Goal: Information Seeking & Learning: Understand process/instructions

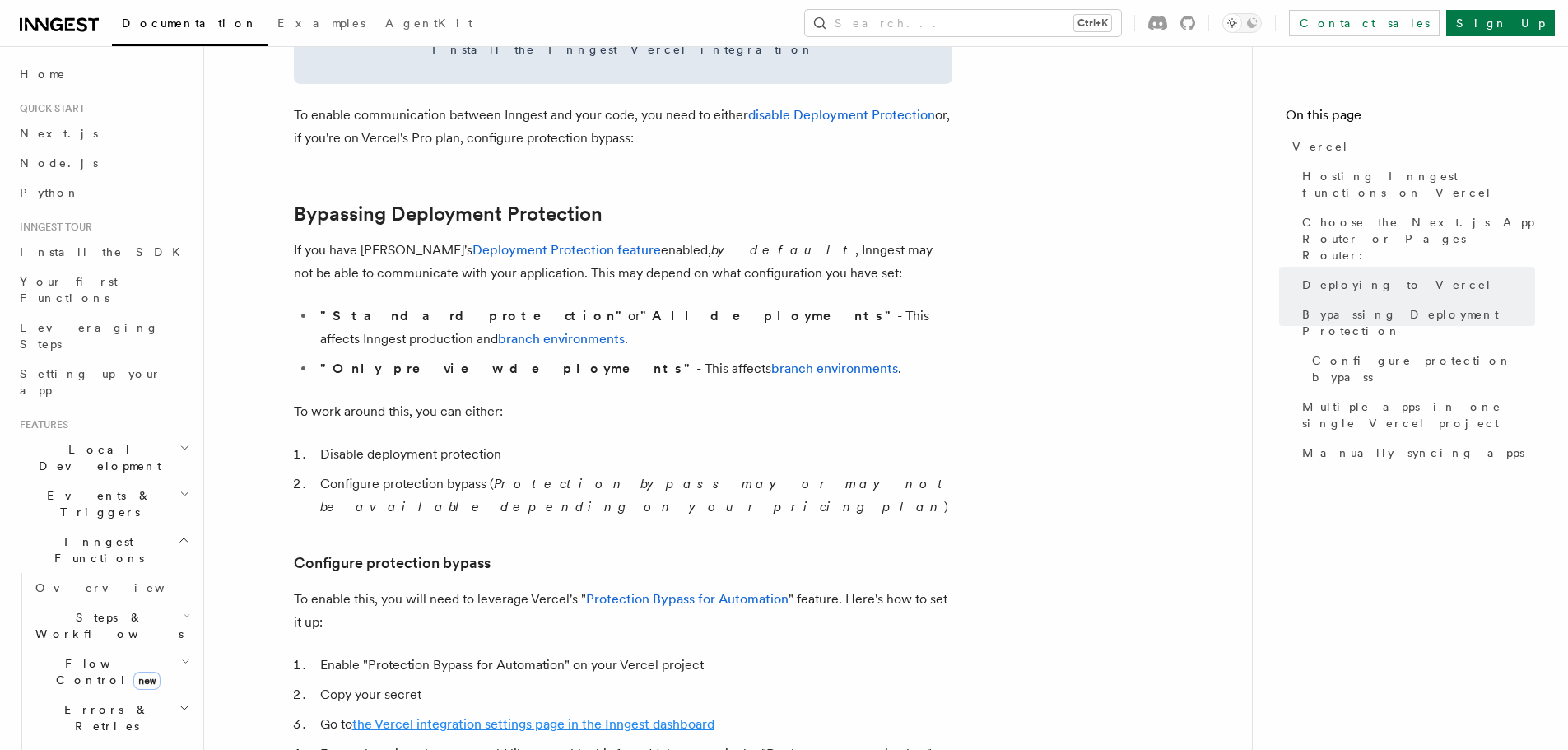
click at [566, 716] on link "the Vercel integration settings page in the Inngest dashboard" at bounding box center [533, 724] width 362 height 16
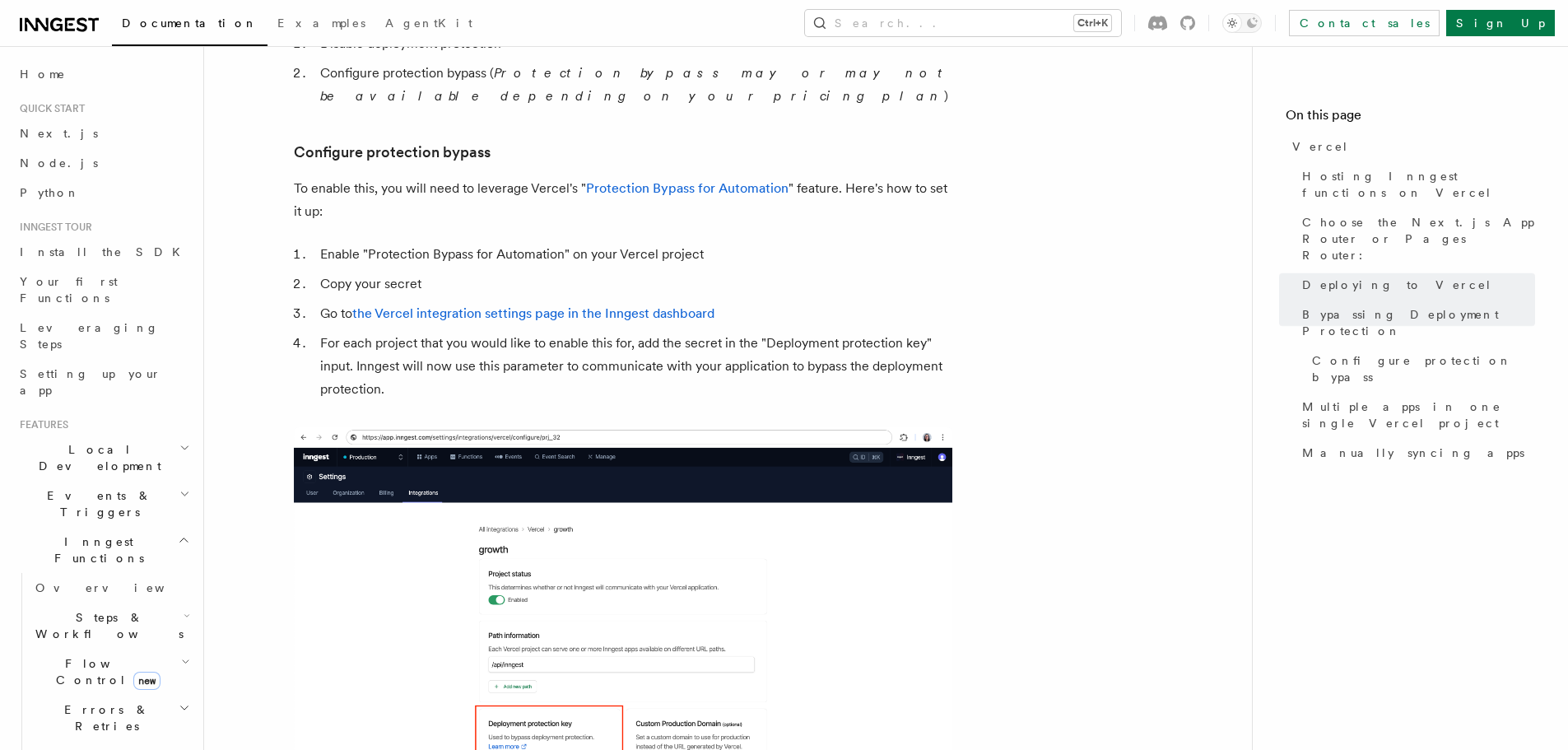
scroll to position [1627, 0]
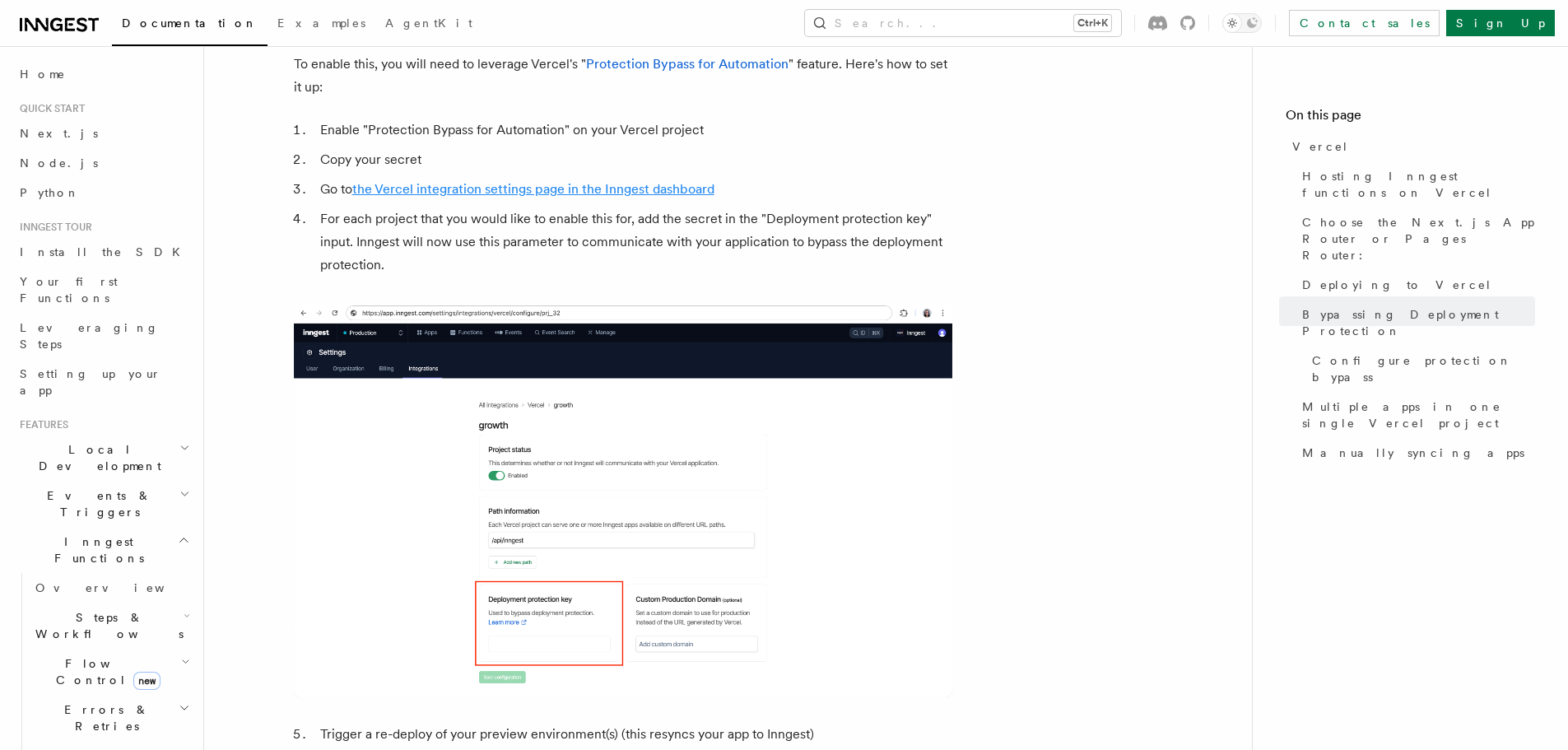
click at [655, 181] on link "the Vercel integration settings page in the Inngest dashboard" at bounding box center [533, 188] width 362 height 16
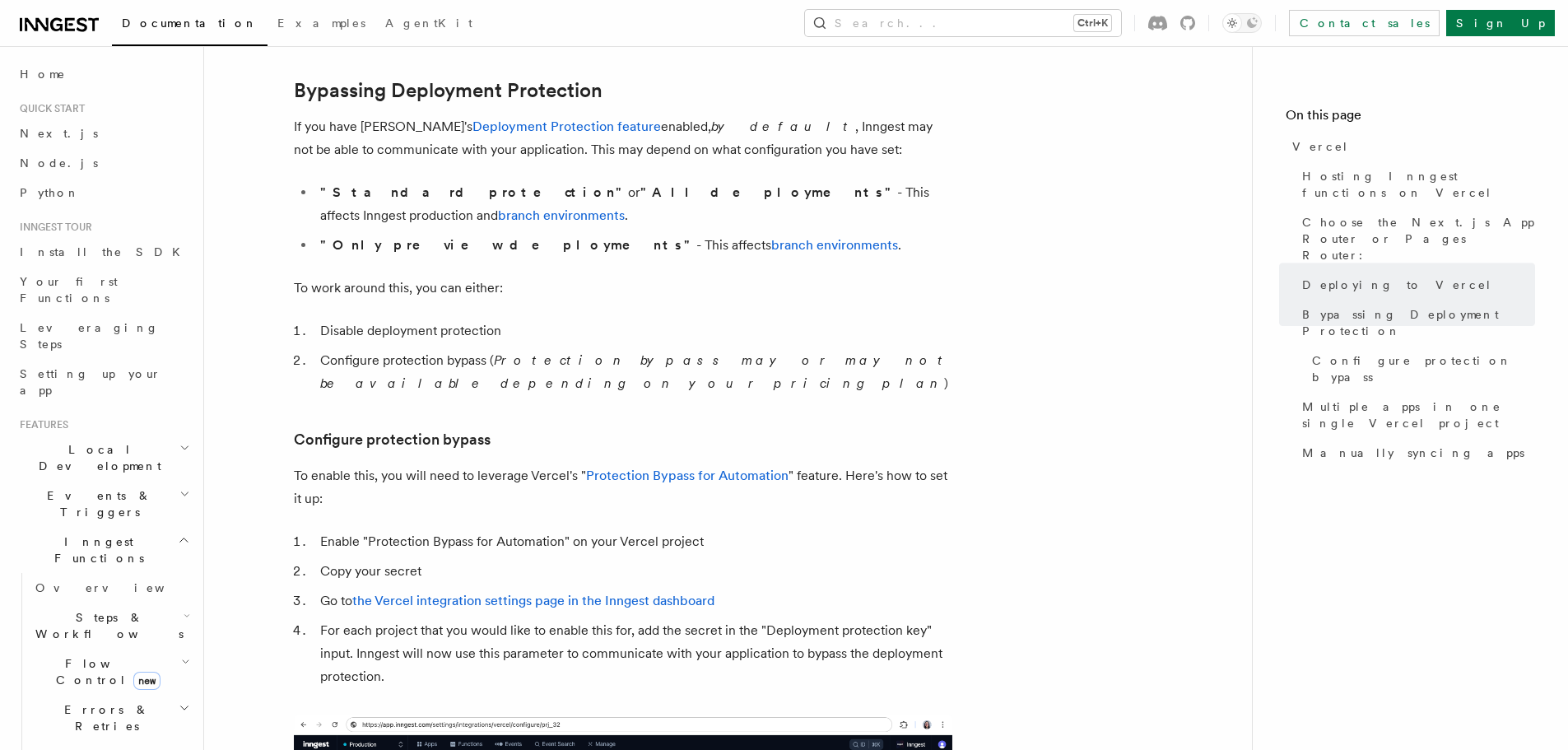
scroll to position [1134, 0]
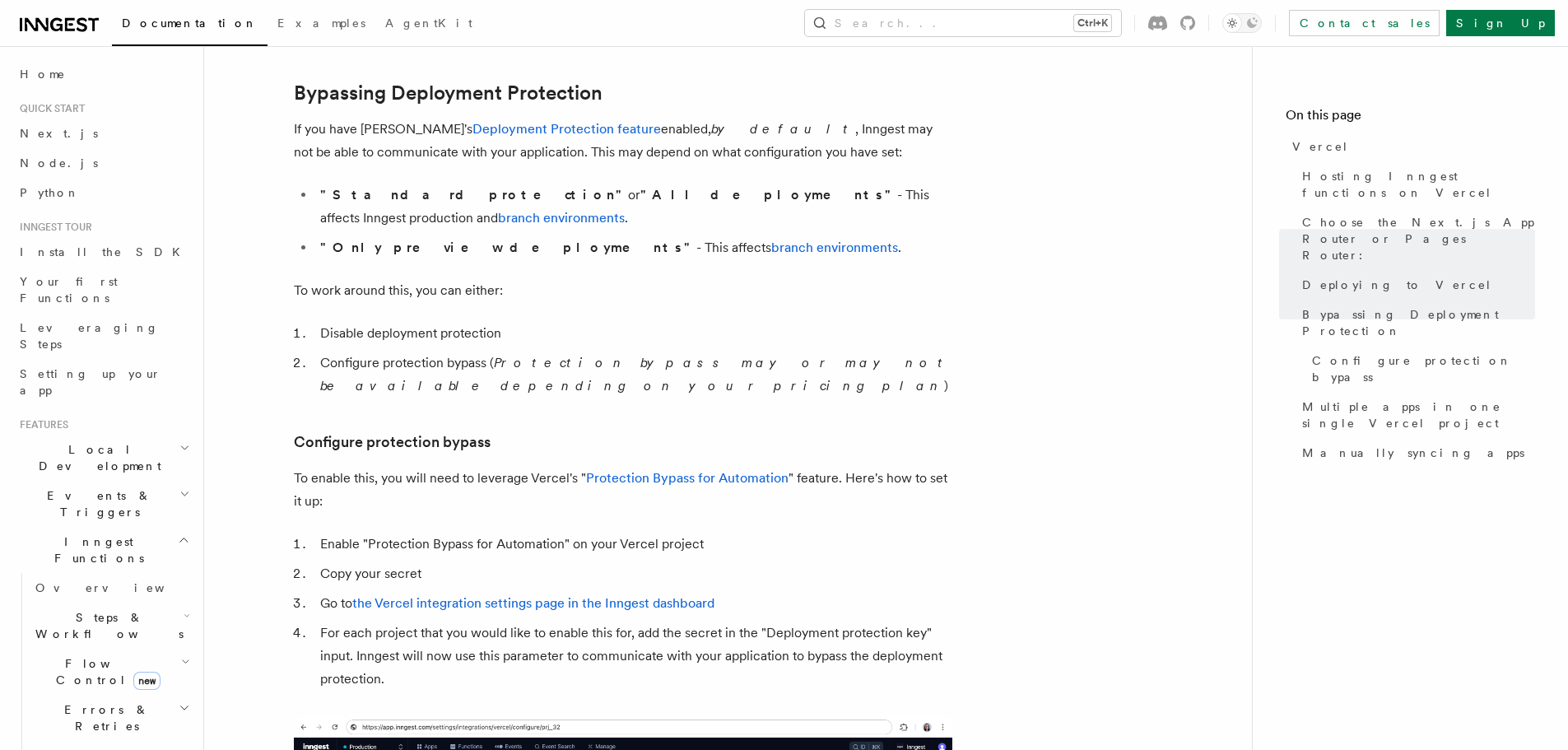
scroll to position [1216, 0]
